Goal: Find specific page/section: Find specific page/section

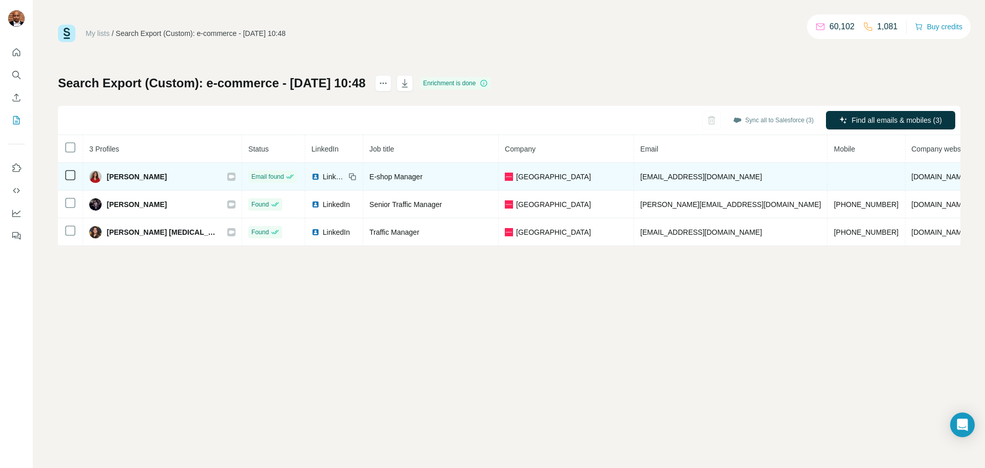
click at [228, 179] on icon at bounding box center [231, 176] width 6 height 8
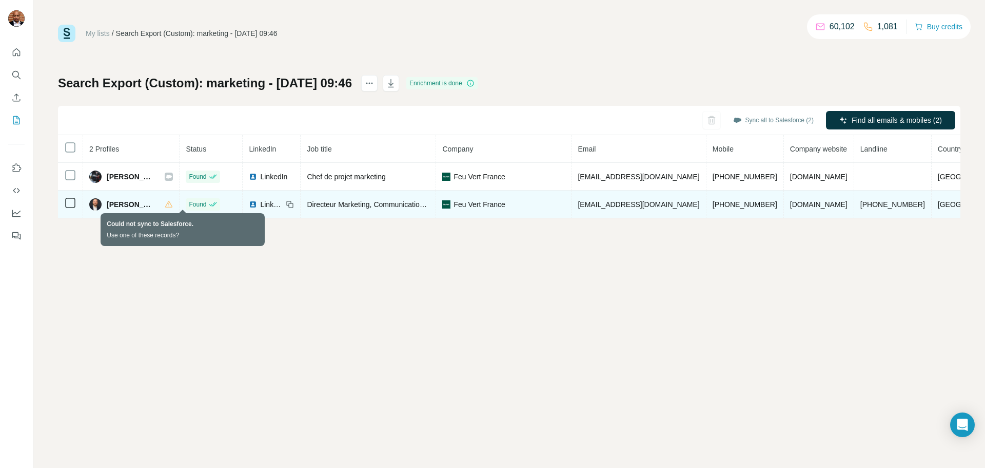
click at [173, 206] on icon at bounding box center [169, 204] width 8 height 8
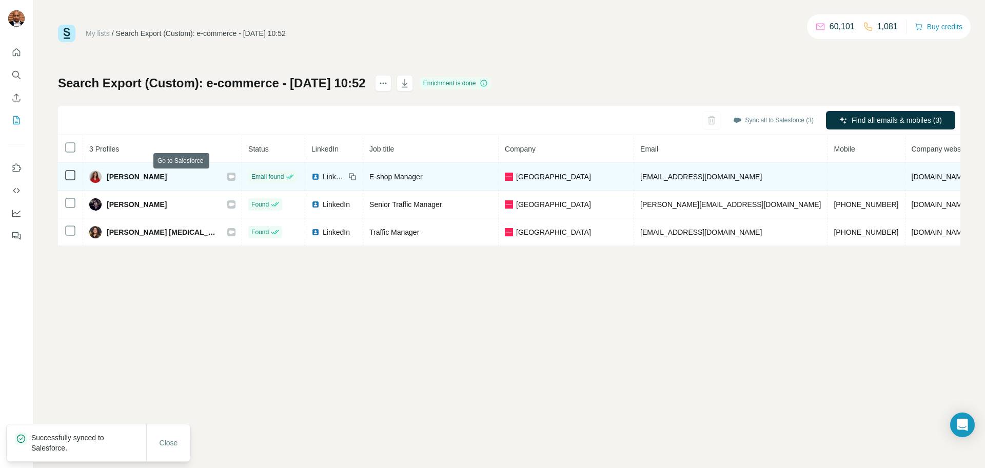
click at [229, 176] on icon at bounding box center [232, 176] width 6 height 4
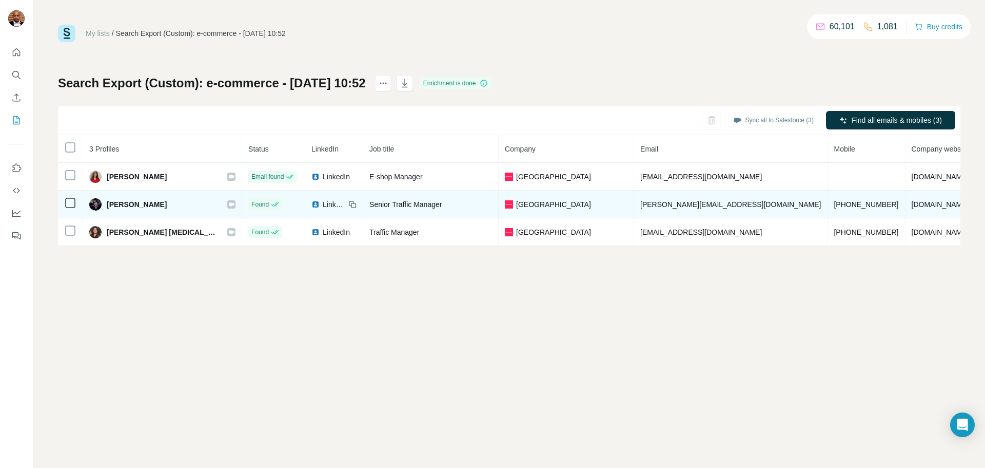
click at [227, 204] on div at bounding box center [231, 204] width 8 height 8
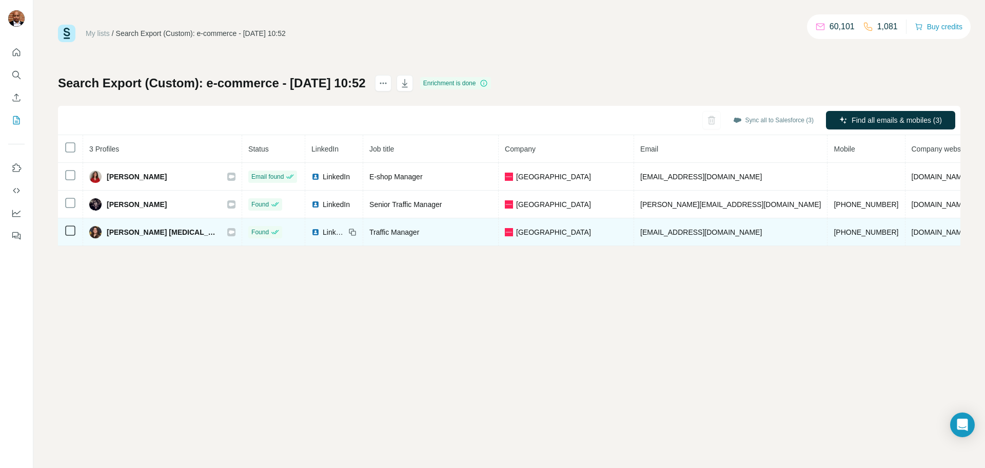
click at [229, 234] on icon at bounding box center [232, 232] width 6 height 4
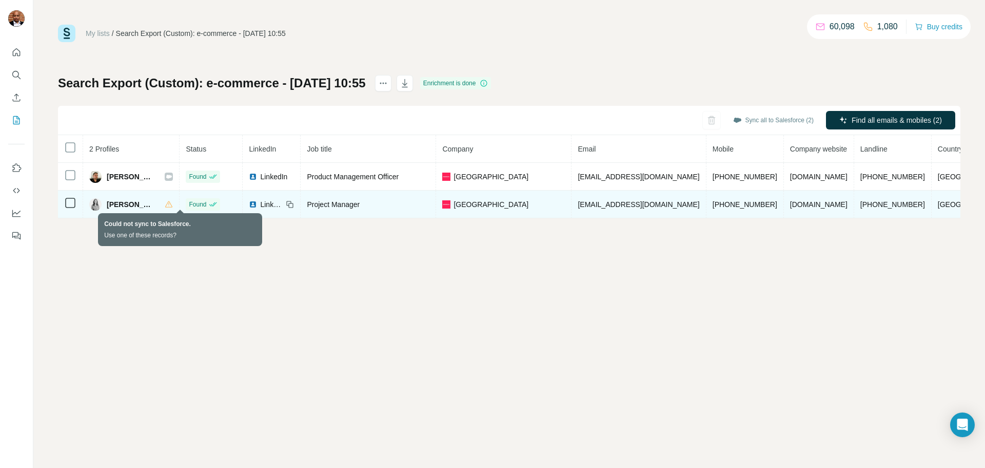
click at [173, 206] on icon at bounding box center [169, 204] width 8 height 8
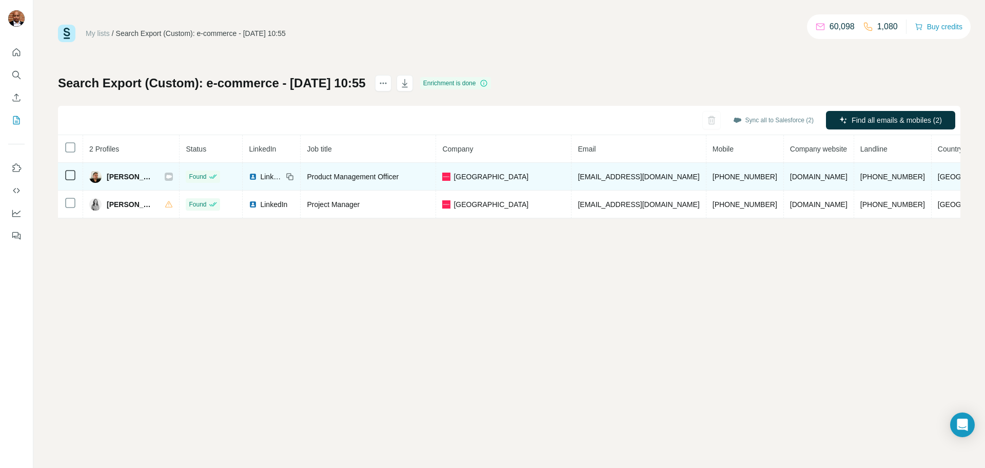
click at [172, 175] on icon at bounding box center [169, 176] width 6 height 4
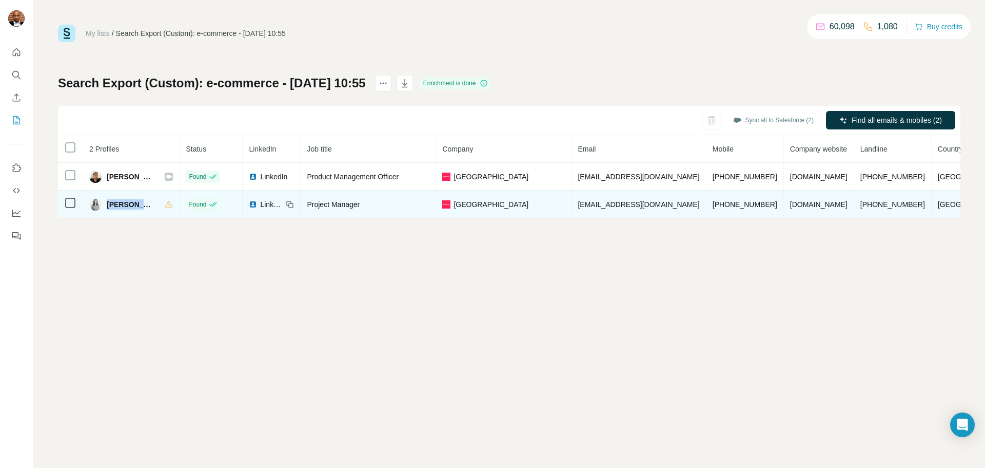
drag, startPoint x: 161, startPoint y: 206, endPoint x: 106, endPoint y: 203, distance: 55.0
click at [106, 203] on div "Maxine Knoote" at bounding box center [131, 204] width 84 height 12
copy span "Maxine Knoote"
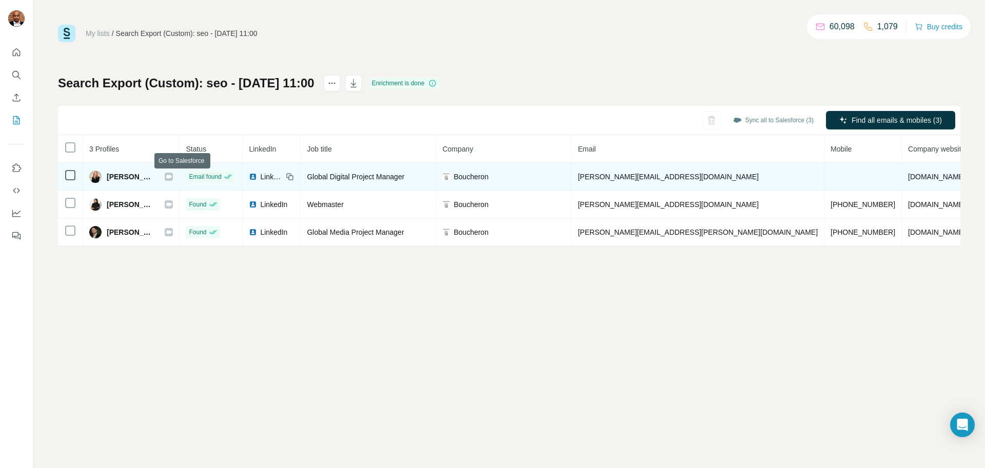
click at [172, 172] on icon at bounding box center [169, 176] width 6 height 8
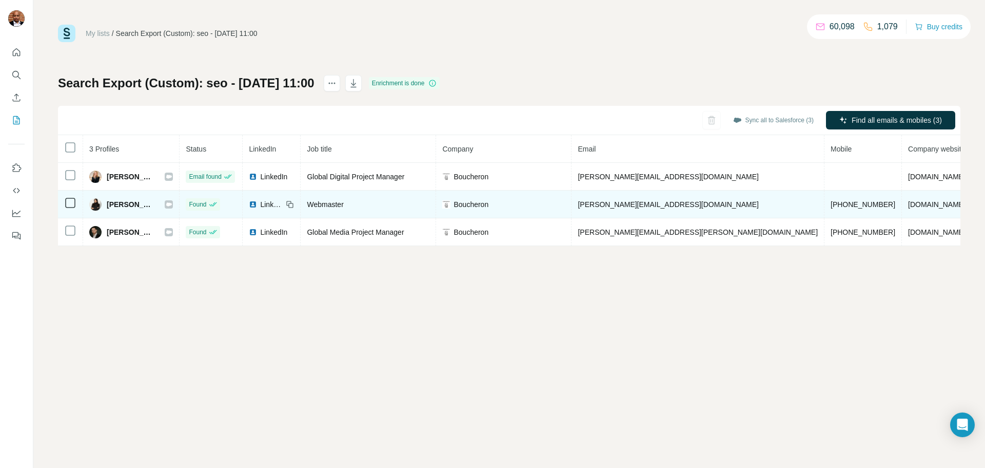
click at [172, 203] on icon at bounding box center [169, 204] width 6 height 4
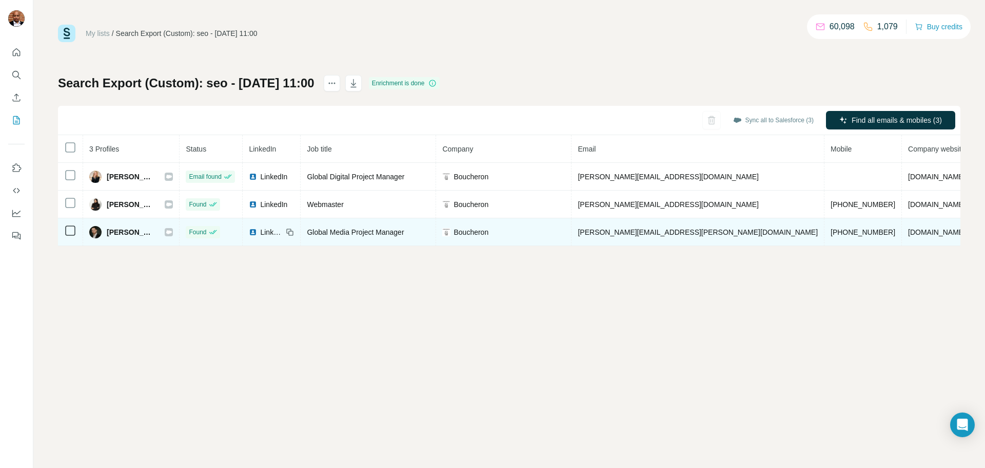
click at [172, 230] on icon at bounding box center [169, 232] width 6 height 4
